Goal: Information Seeking & Learning: Learn about a topic

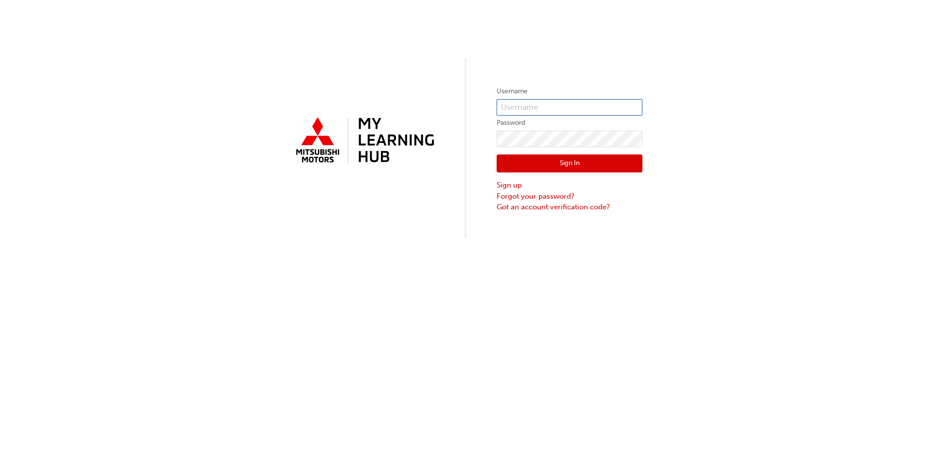
type input "[EMAIL_ADDRESS][DOMAIN_NAME]"
click at [551, 167] on button "Sign In" at bounding box center [570, 164] width 146 height 18
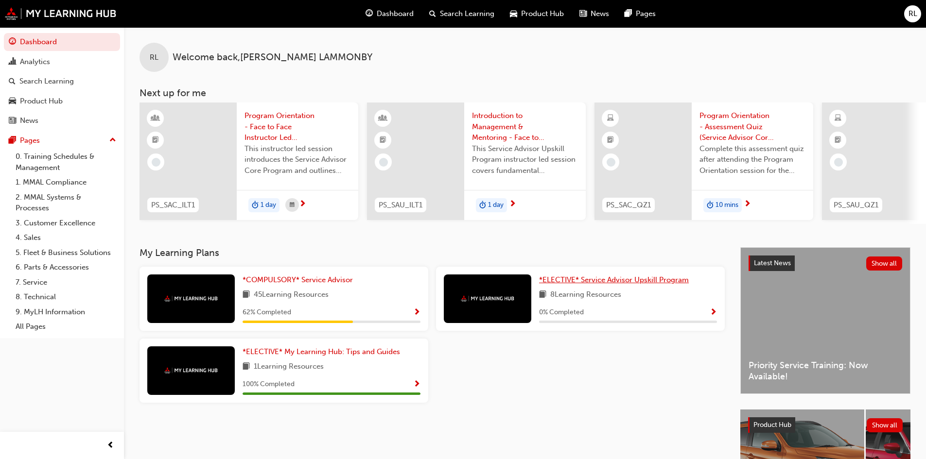
click at [607, 283] on span "*ELECTIVE* Service Advisor Upskill Program" at bounding box center [614, 280] width 150 height 9
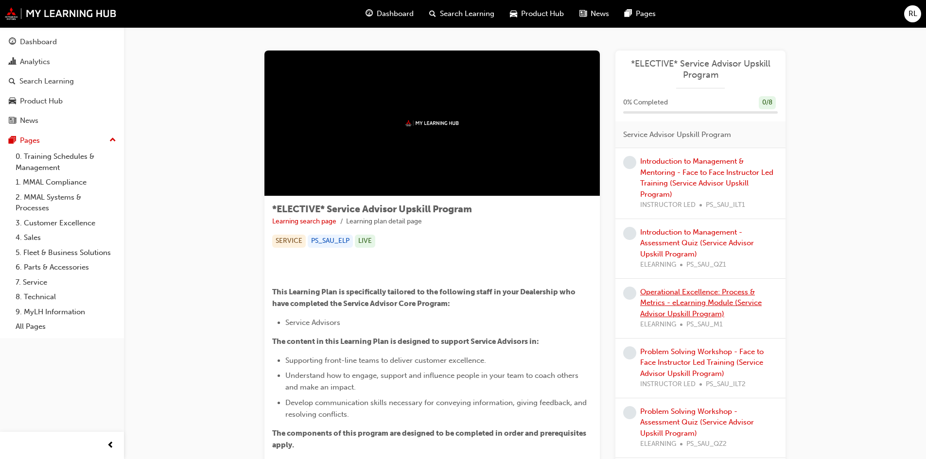
click at [696, 302] on link "Operational Excellence: Process & Metrics - eLearning Module (Service Advisor U…" at bounding box center [701, 303] width 122 height 31
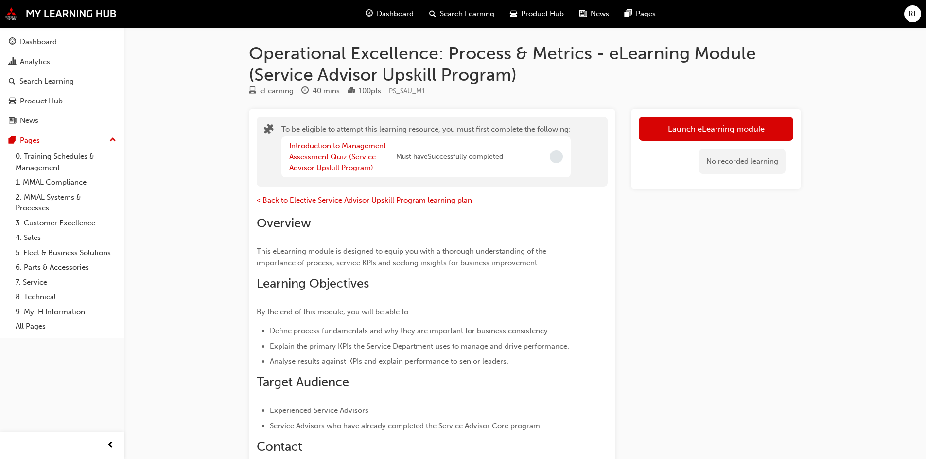
click at [4, 4] on div "Dashboard Search Learning Product Hub News Pages RL" at bounding box center [463, 14] width 926 height 28
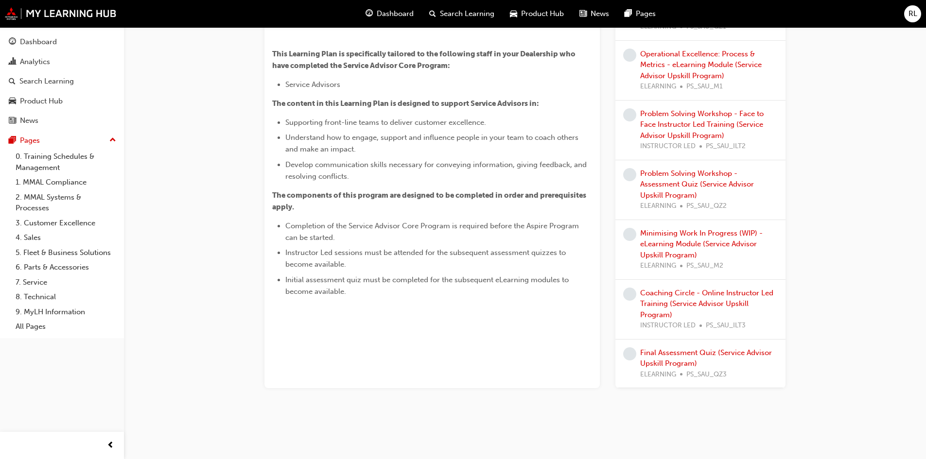
scroll to position [349, 0]
